Goal: Task Accomplishment & Management: Manage account settings

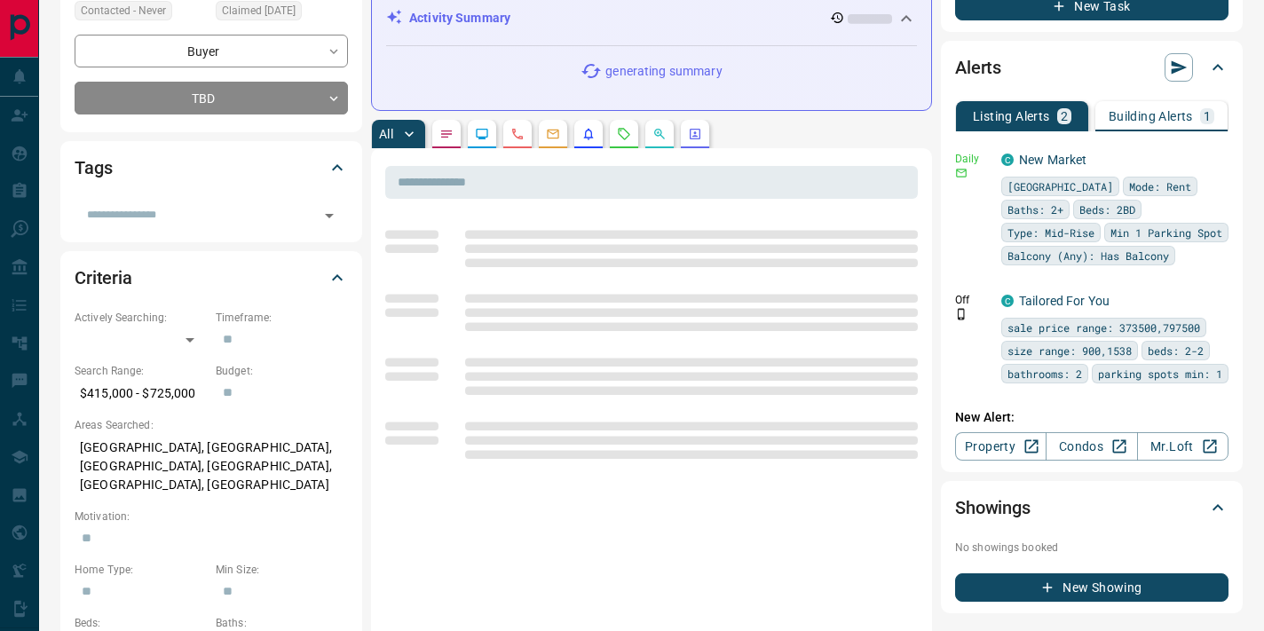
scroll to position [257, 0]
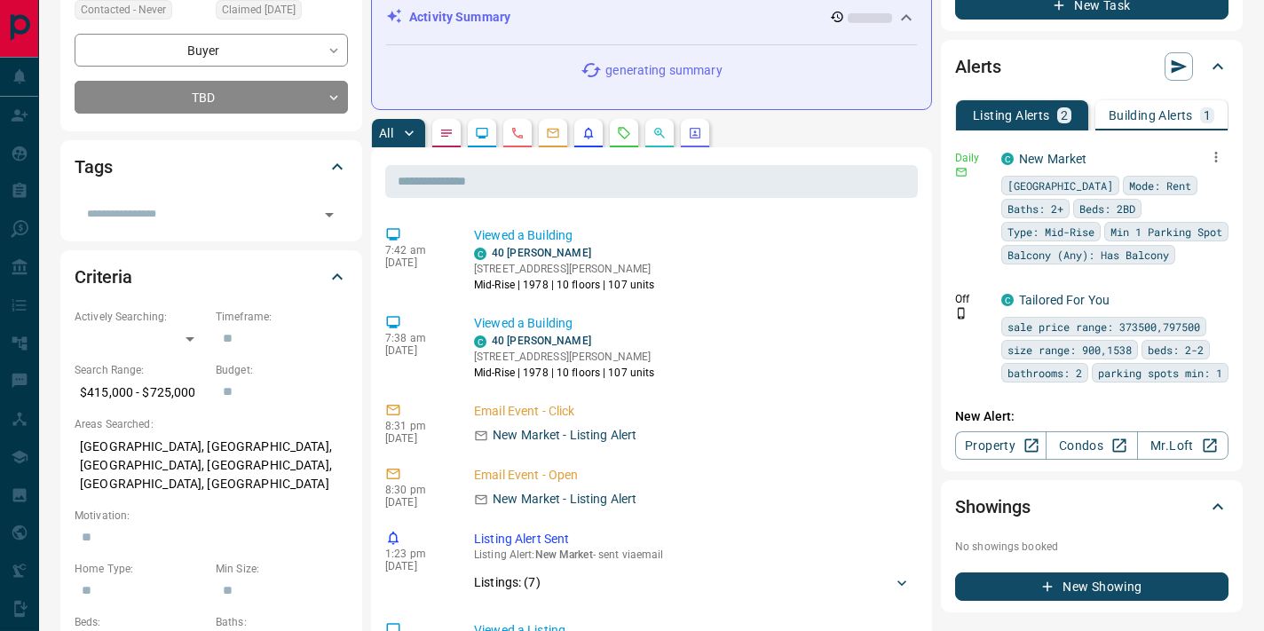
click at [1216, 157] on icon "button" at bounding box center [1217, 157] width 3 height 11
click at [1206, 242] on li "Delete" at bounding box center [1189, 248] width 78 height 28
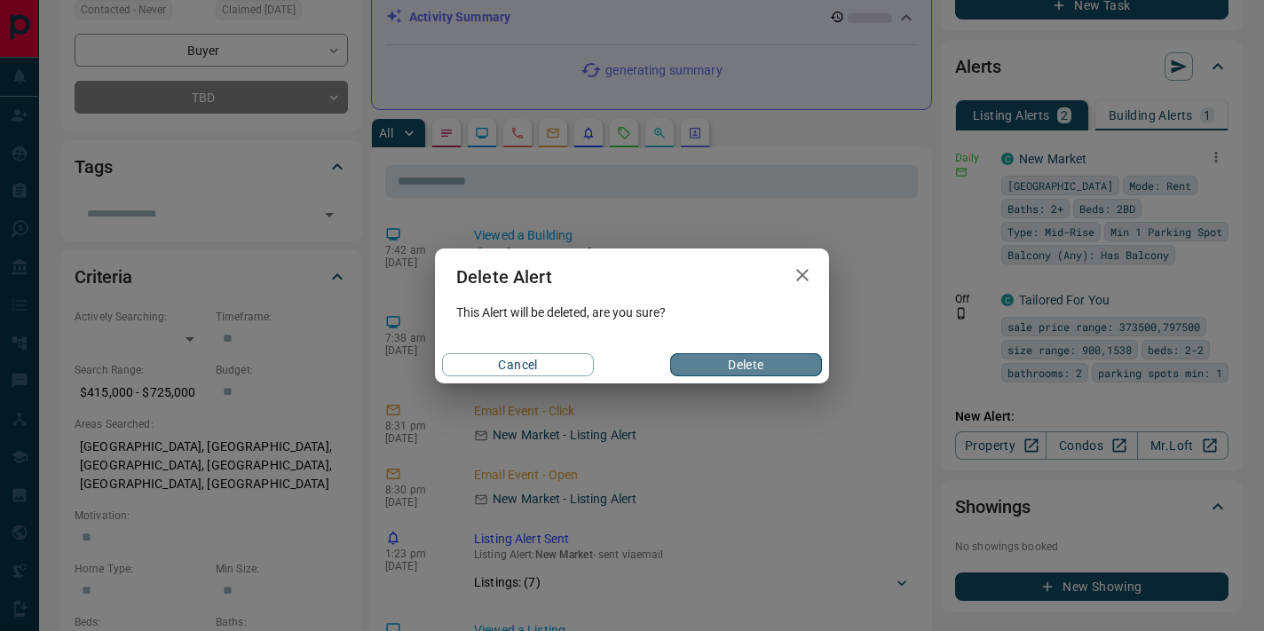
click at [760, 367] on button "Delete" at bounding box center [746, 364] width 152 height 23
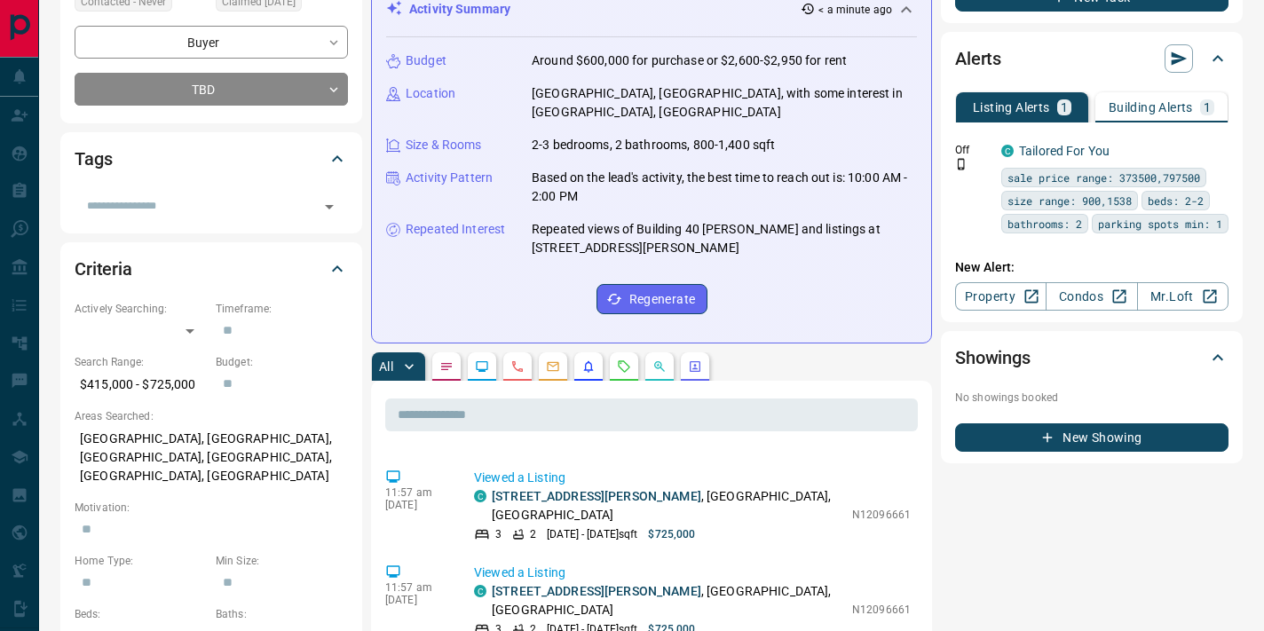
scroll to position [0, 0]
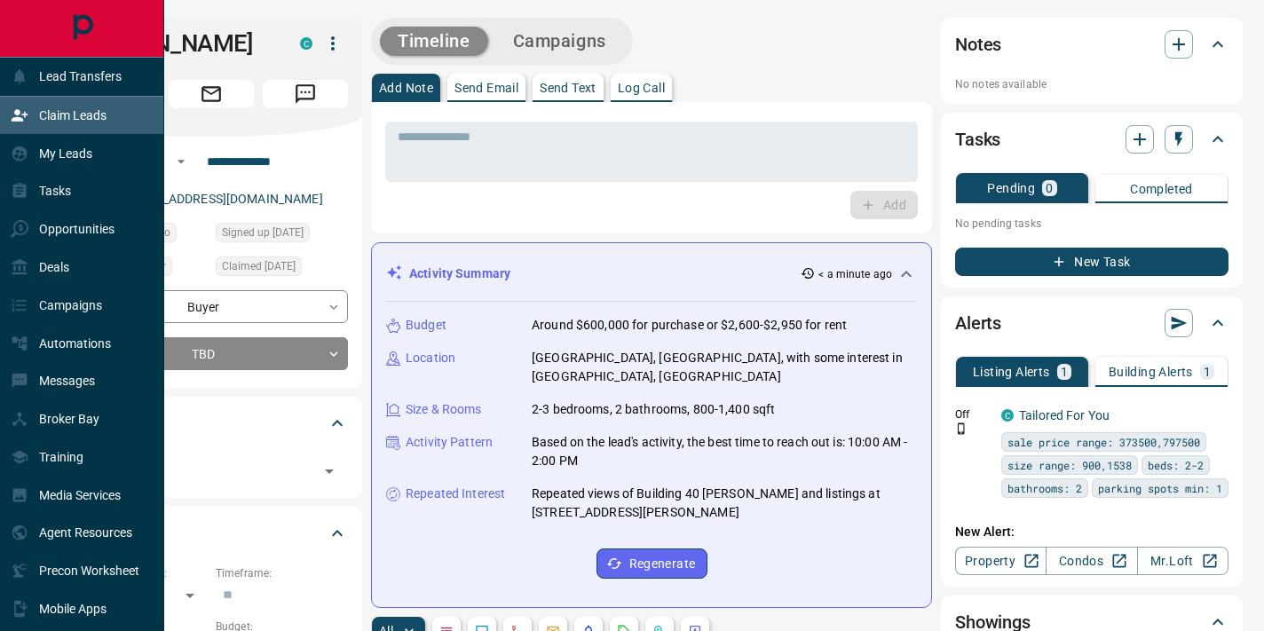
click at [20, 115] on icon at bounding box center [20, 116] width 18 height 18
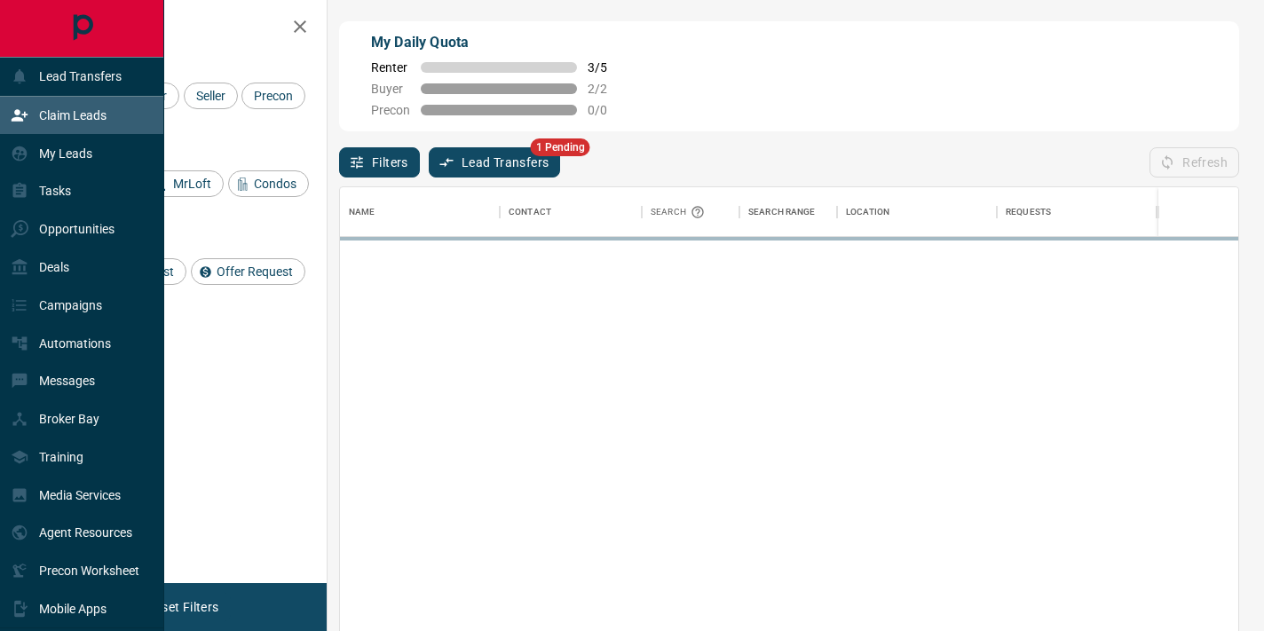
scroll to position [476, 899]
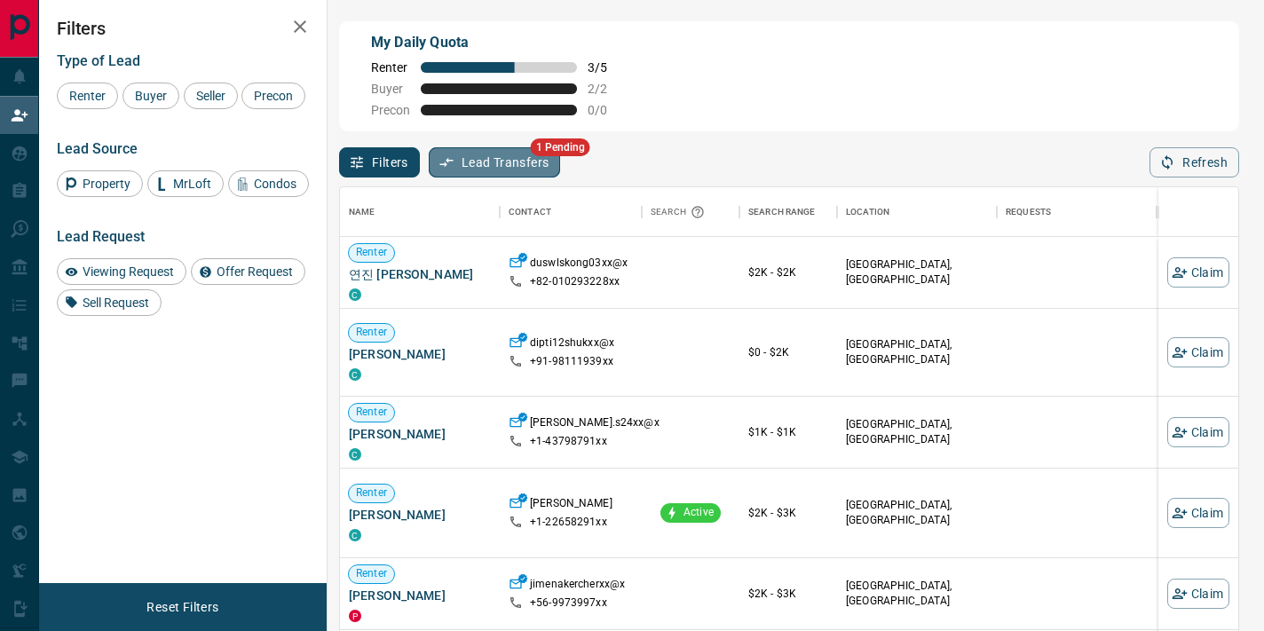
click at [485, 165] on button "Lead Transfers" at bounding box center [495, 162] width 132 height 30
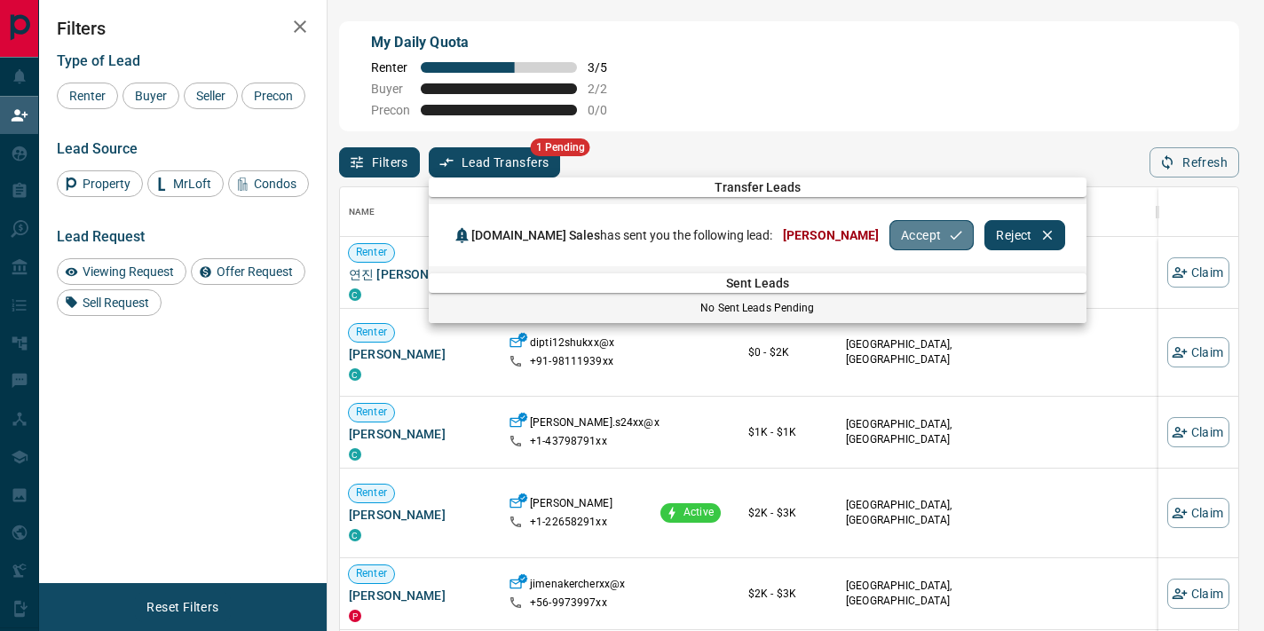
click at [907, 236] on button "Accept" at bounding box center [932, 235] width 84 height 30
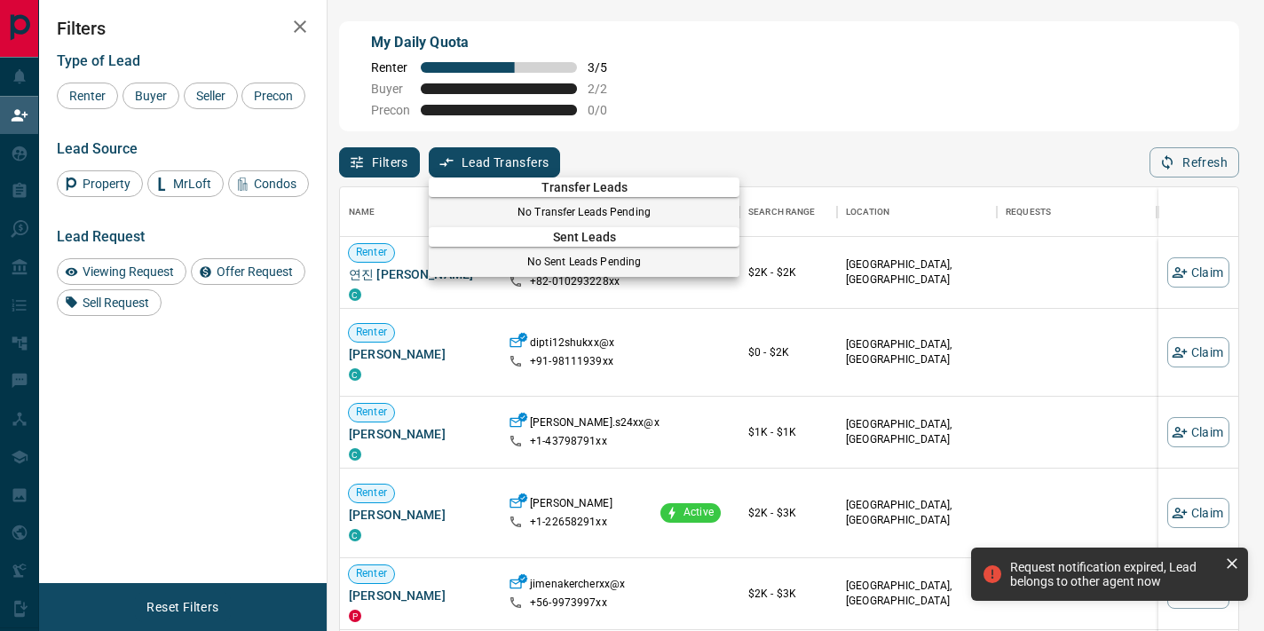
click at [29, 269] on div at bounding box center [632, 315] width 1264 height 631
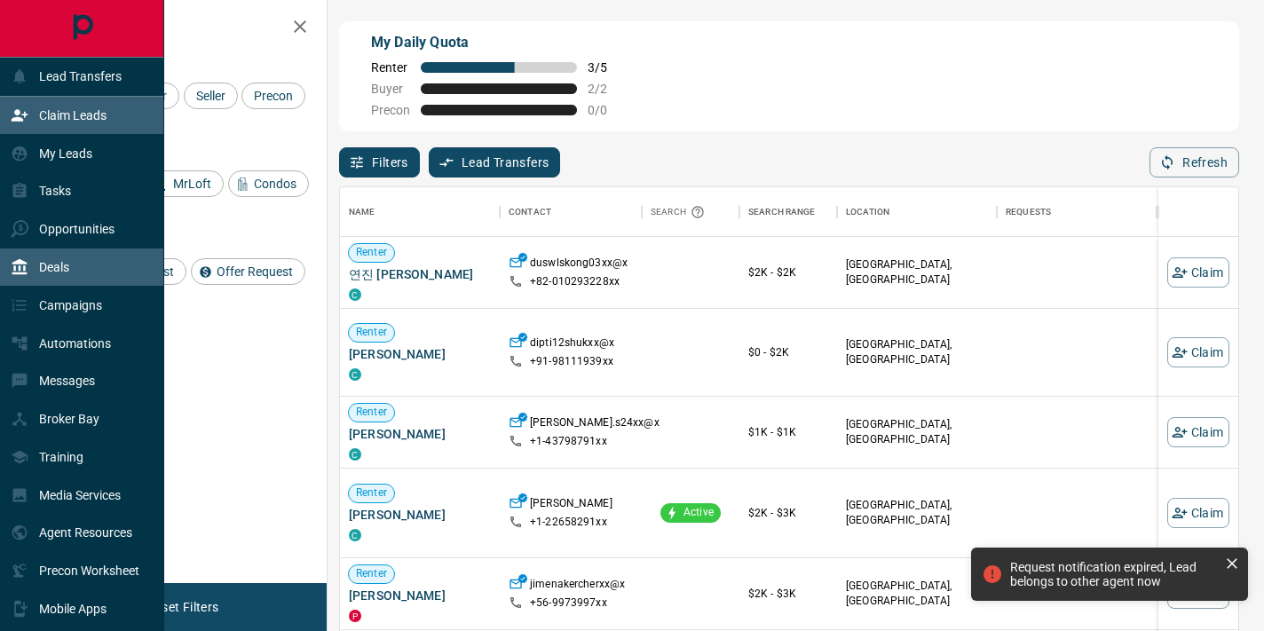
click at [83, 257] on div "Deals" at bounding box center [82, 268] width 164 height 38
